Goal: Task Accomplishment & Management: Manage account settings

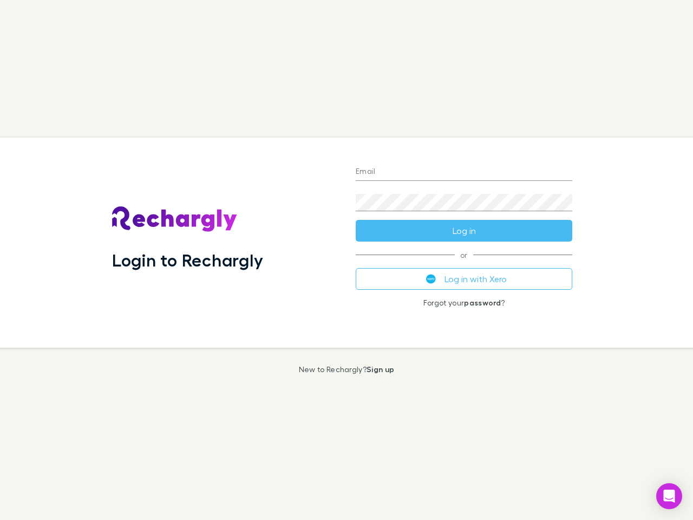
click at [347, 260] on div "Login to Rechargly" at bounding box center [225, 243] width 244 height 210
click at [464, 172] on input "Email" at bounding box center [464, 172] width 217 height 17
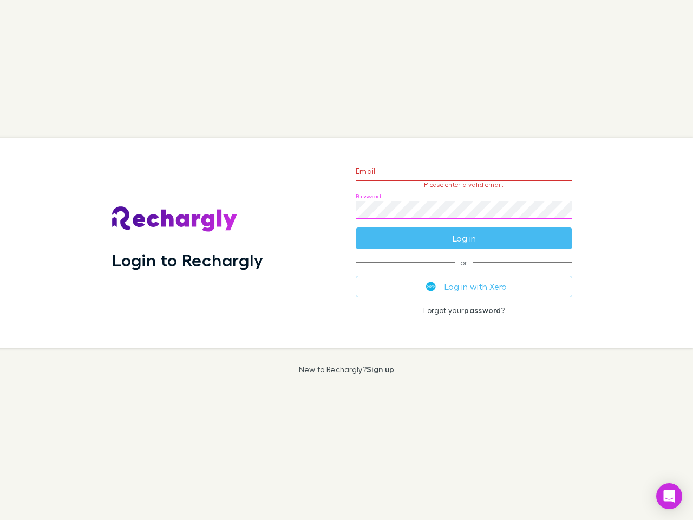
click at [464, 231] on form "Email Please enter a valid email. Password Log in" at bounding box center [464, 202] width 217 height 94
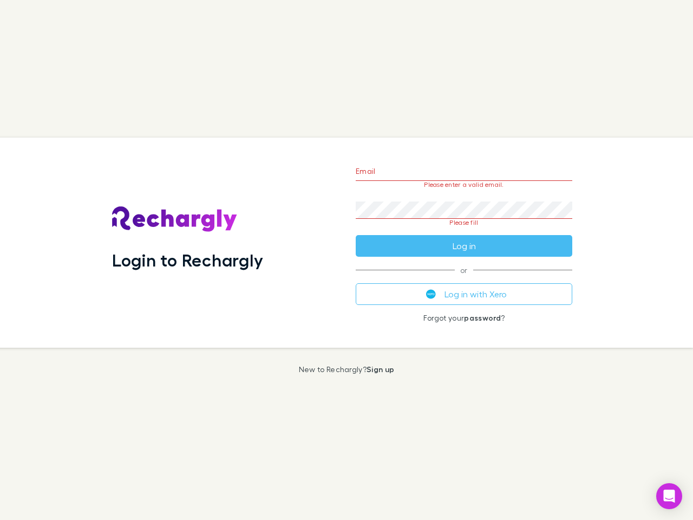
click at [464, 279] on div "Email Please enter a valid email. Password Please fill Log in or Log in with Xe…" at bounding box center [464, 243] width 234 height 210
click at [670, 496] on icon "Open Intercom Messenger" at bounding box center [669, 496] width 11 height 13
